Goal: Find specific page/section: Find specific page/section

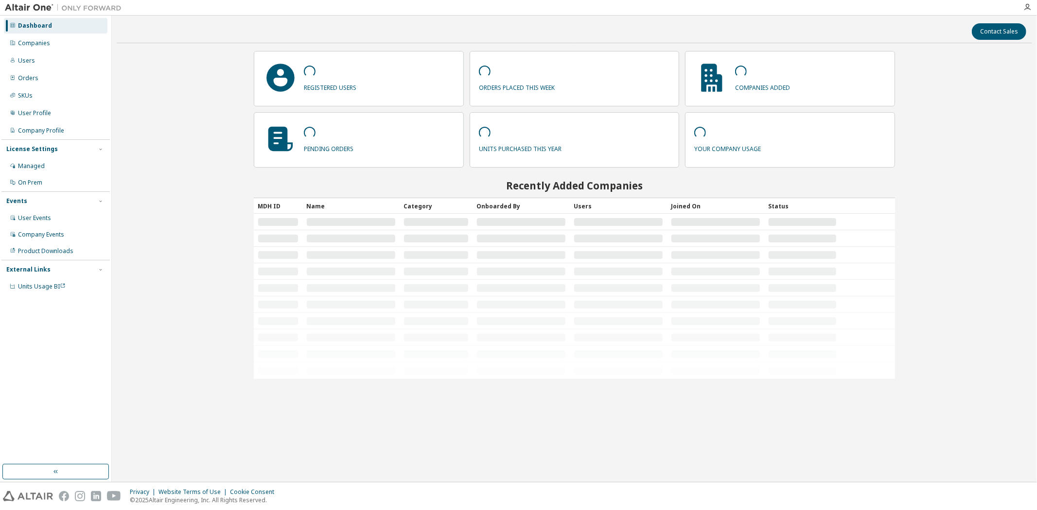
click at [32, 52] on div "Dashboard Companies Users Orders SKUs User Profile Company Profile License Sett…" at bounding box center [55, 156] width 108 height 278
click at [33, 47] on div "Companies" at bounding box center [56, 43] width 104 height 16
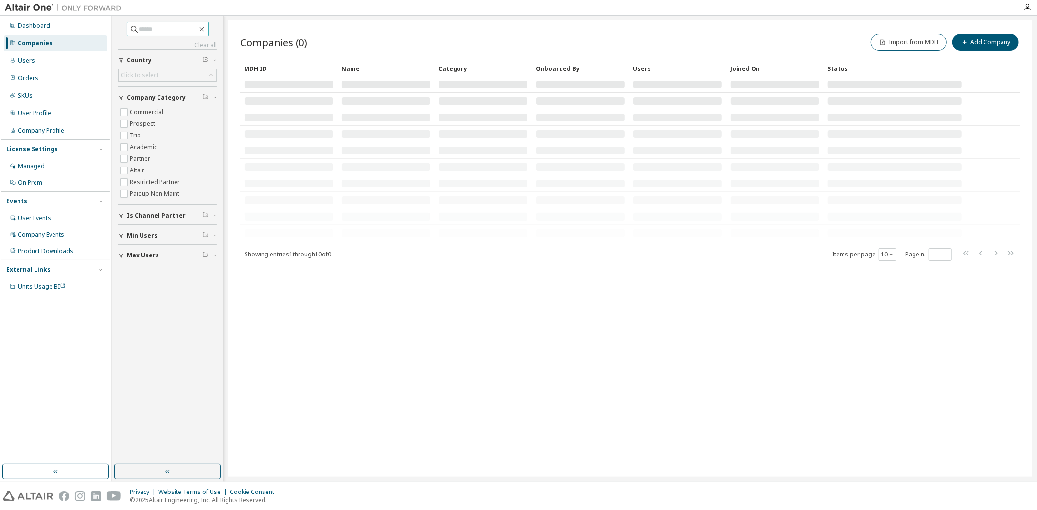
click at [182, 29] on input "text" at bounding box center [168, 29] width 58 height 10
type input "******"
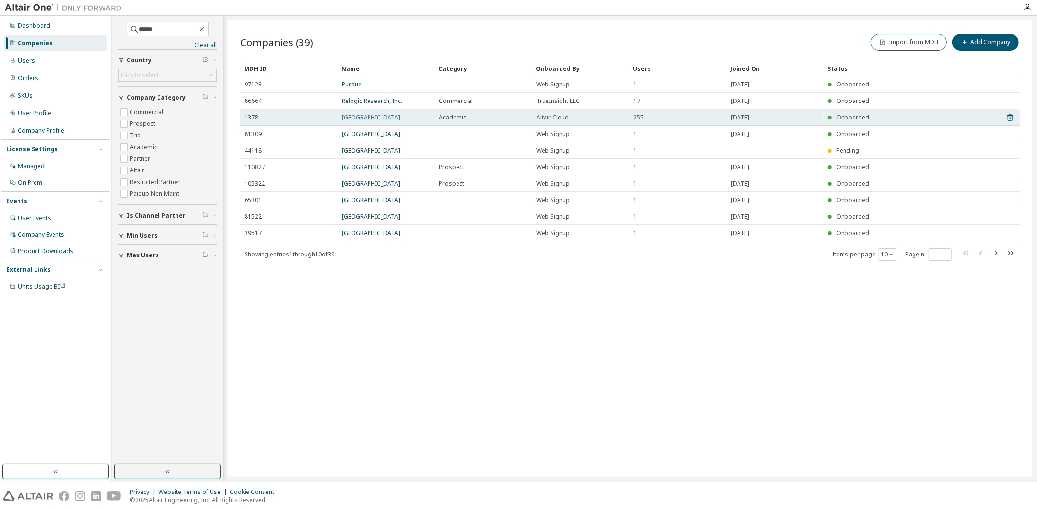
click at [365, 118] on link "Purdue University" at bounding box center [371, 117] width 58 height 8
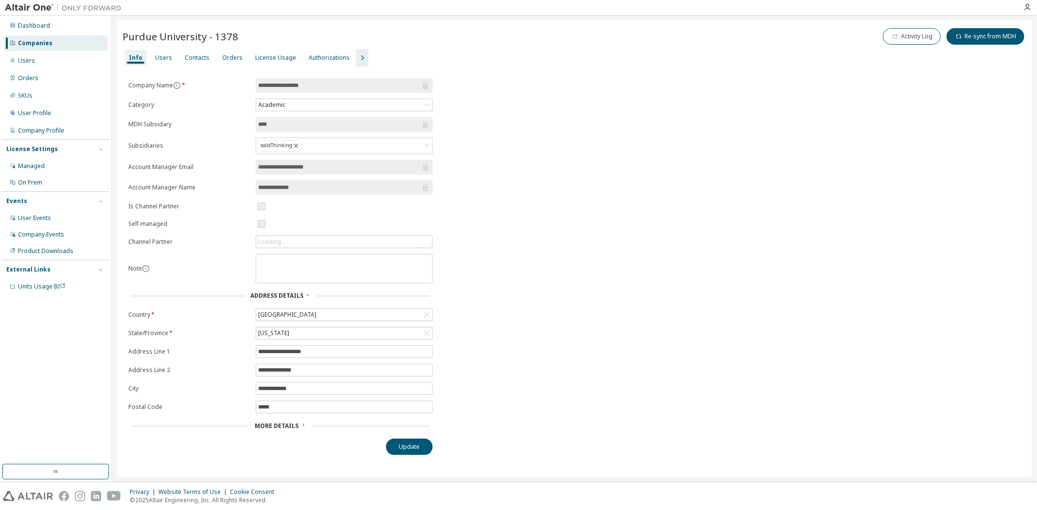
click at [356, 61] on icon "button" at bounding box center [362, 58] width 12 height 12
click at [164, 54] on div "Users" at bounding box center [163, 58] width 17 height 8
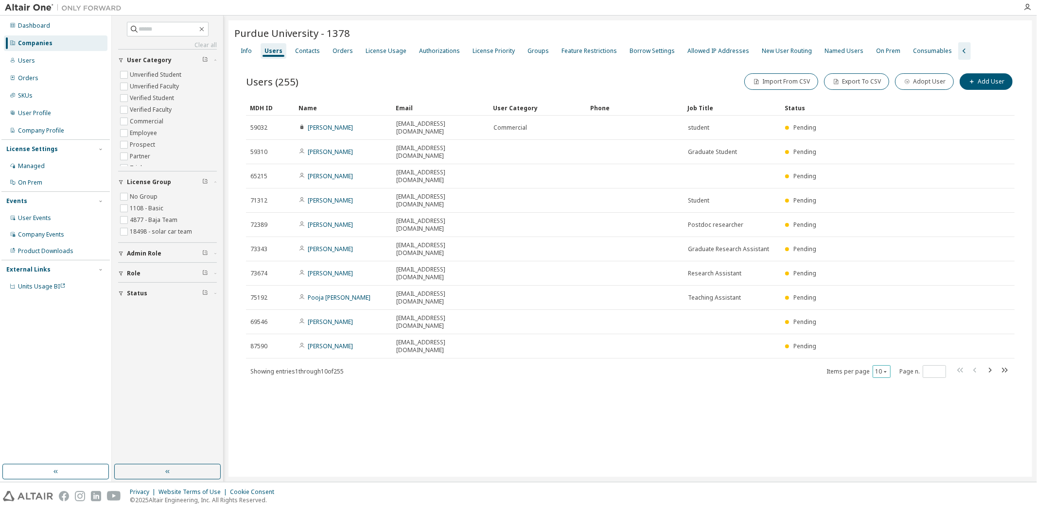
click at [881, 368] on button "10" at bounding box center [881, 372] width 13 height 8
click at [893, 352] on div "100" at bounding box center [912, 353] width 78 height 12
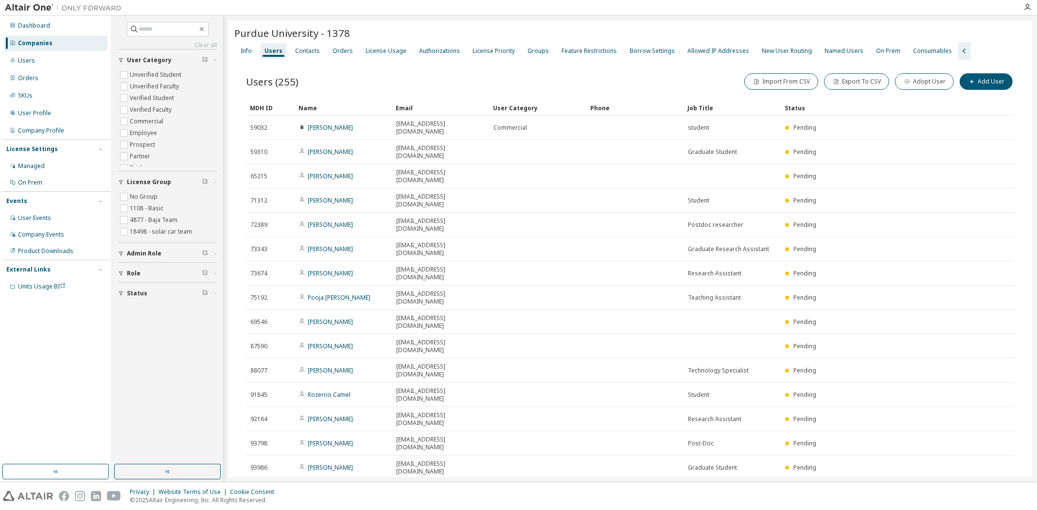
click at [791, 109] on div "Status" at bounding box center [867, 108] width 167 height 16
click at [796, 107] on div "Status" at bounding box center [867, 108] width 167 height 16
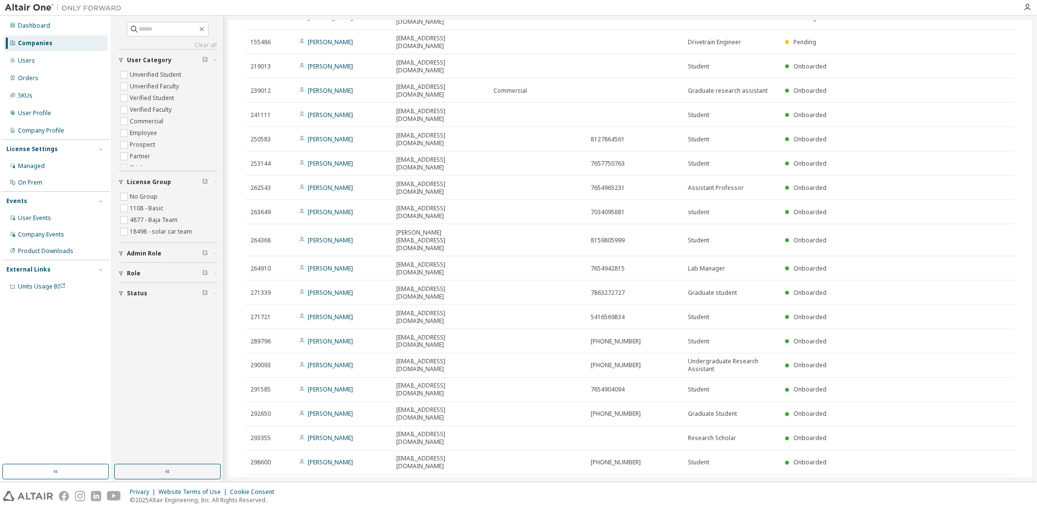
scroll to position [1350, 0]
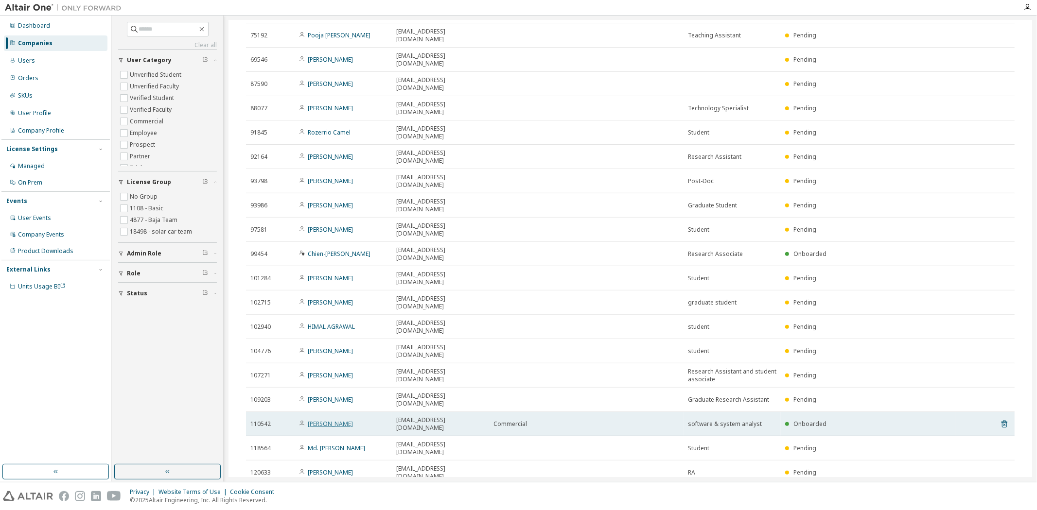
click at [328, 420] on link "shawn kaluf" at bounding box center [330, 424] width 45 height 8
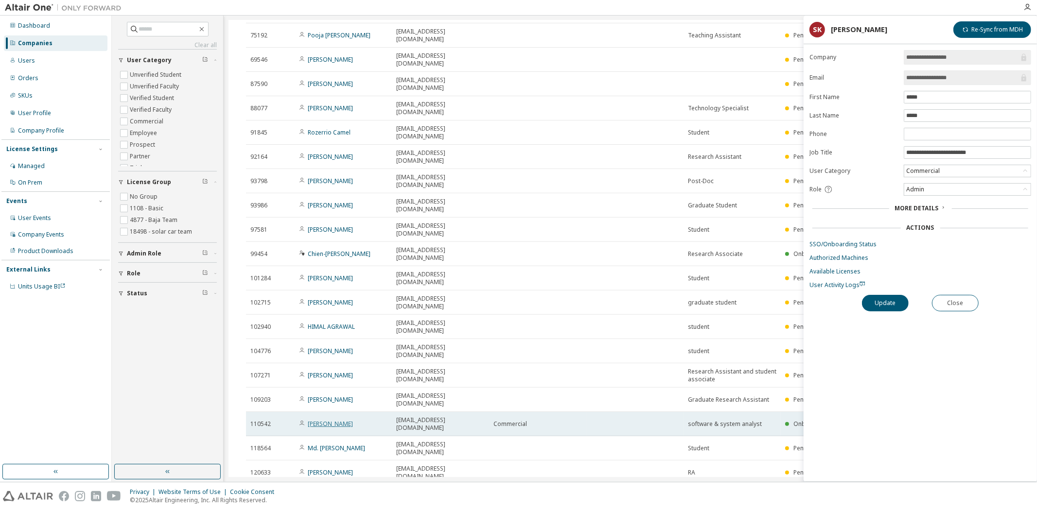
click at [324, 420] on link "shawn kaluf" at bounding box center [330, 424] width 45 height 8
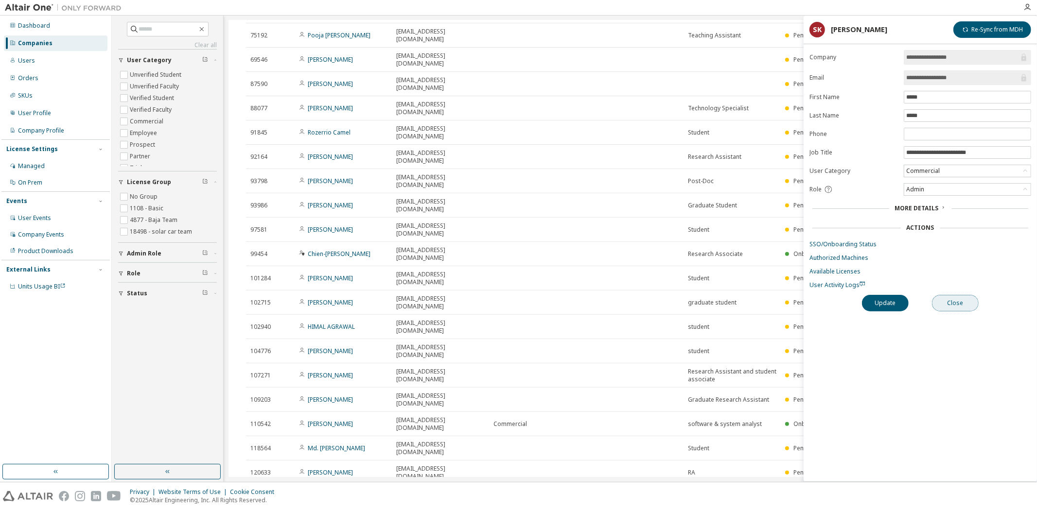
click at [963, 312] on button "Close" at bounding box center [955, 303] width 47 height 17
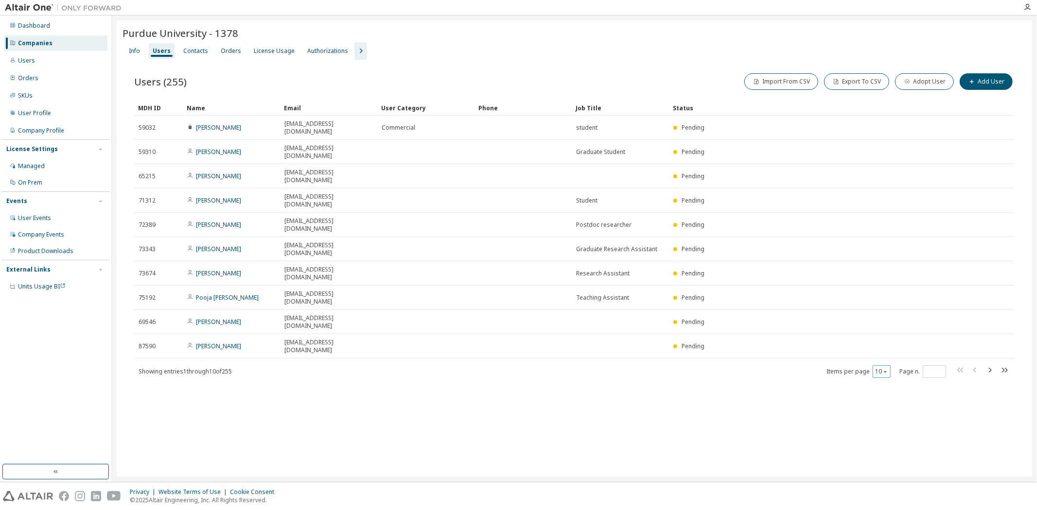
click at [880, 368] on button "10" at bounding box center [881, 372] width 13 height 8
click at [888, 350] on div "100" at bounding box center [912, 353] width 78 height 12
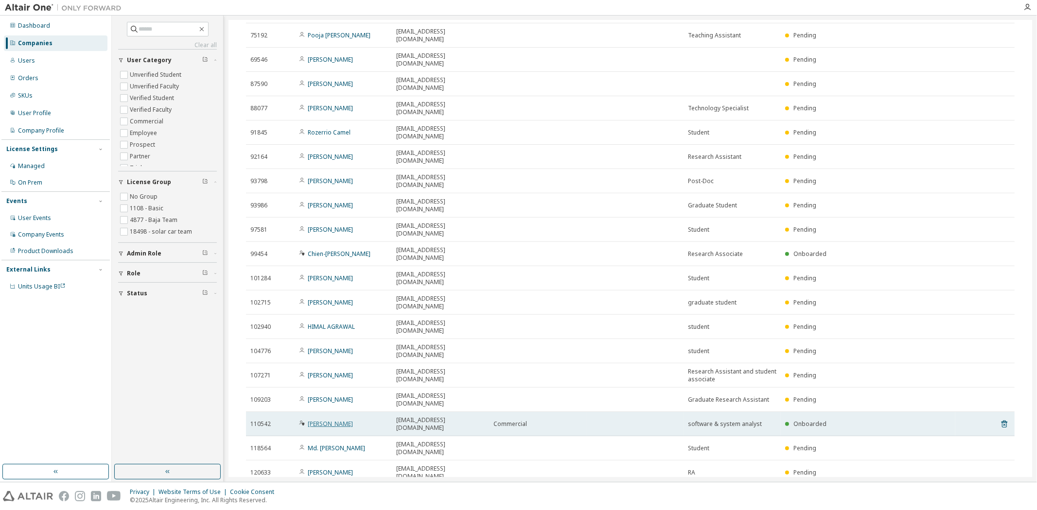
click at [328, 420] on link "shawn kaluf" at bounding box center [330, 424] width 45 height 8
